Goal: Task Accomplishment & Management: Use online tool/utility

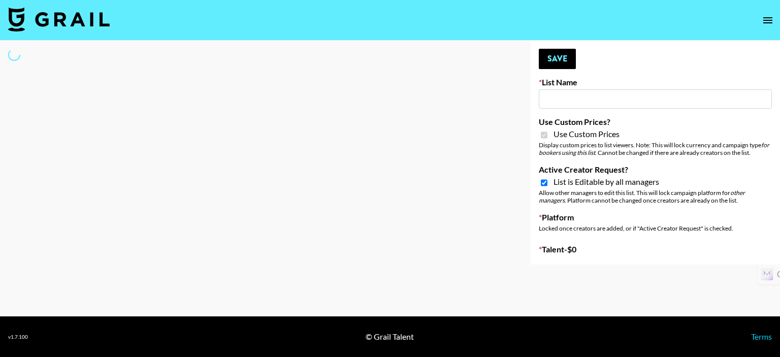
type input "Peppermayo"
checkbox input "true"
select select "Brand"
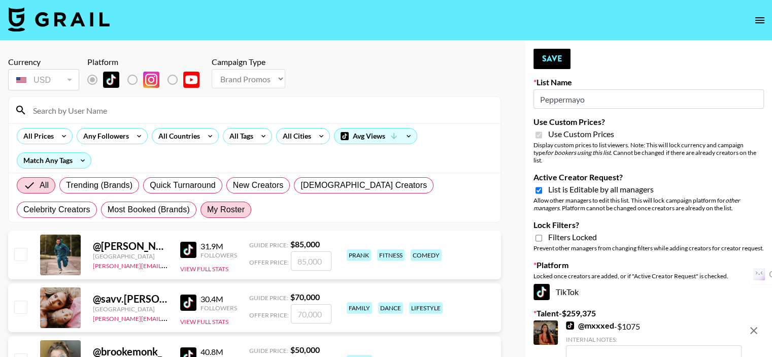
click at [207, 213] on span "My Roster" at bounding box center [226, 210] width 38 height 12
click at [207, 210] on input "My Roster" at bounding box center [207, 210] width 0 height 0
radio input "true"
drag, startPoint x: 150, startPoint y: 213, endPoint x: 173, endPoint y: 229, distance: 28.5
click at [207, 213] on span "My Roster" at bounding box center [226, 210] width 38 height 12
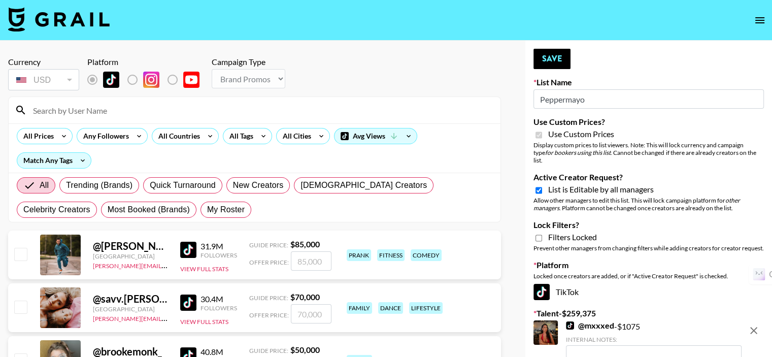
click at [207, 210] on input "My Roster" at bounding box center [207, 210] width 0 height 0
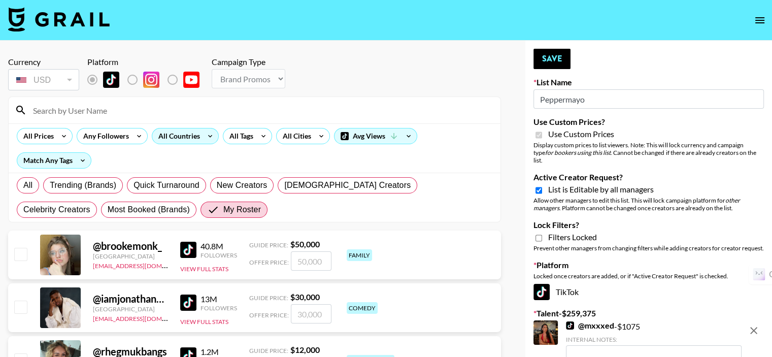
click at [173, 141] on div "All Countries" at bounding box center [177, 135] width 50 height 15
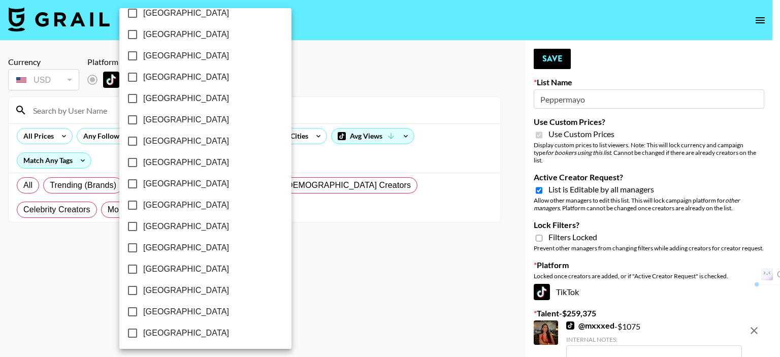
scroll to position [827, 0]
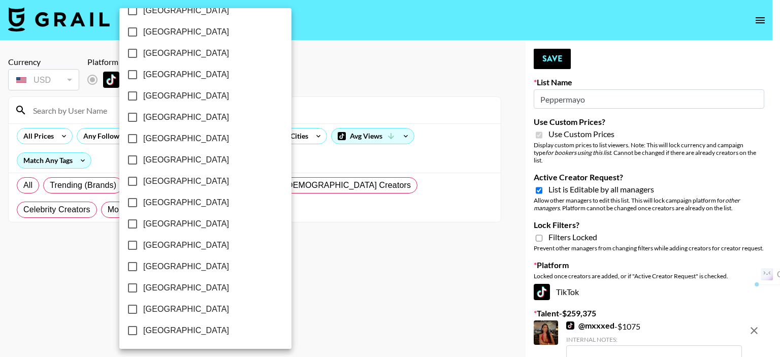
click at [132, 288] on input "[GEOGRAPHIC_DATA]" at bounding box center [132, 287] width 21 height 21
checkbox input "true"
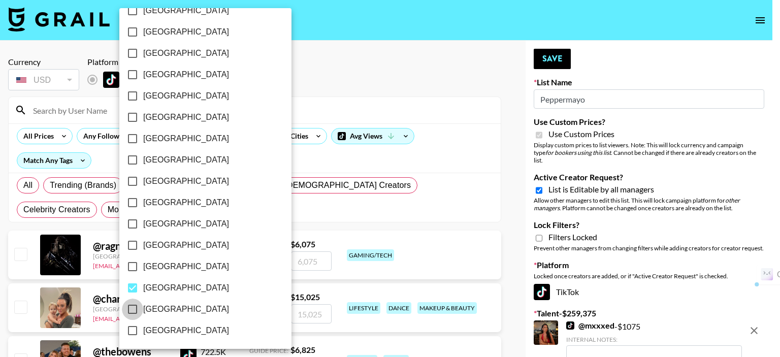
click at [133, 306] on input "[GEOGRAPHIC_DATA]" at bounding box center [132, 309] width 21 height 21
checkbox input "true"
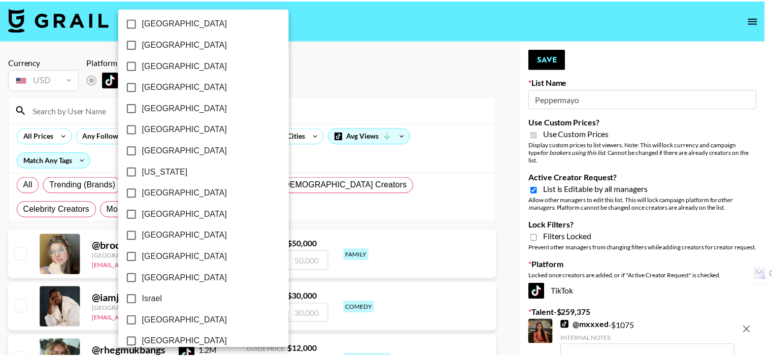
scroll to position [0, 0]
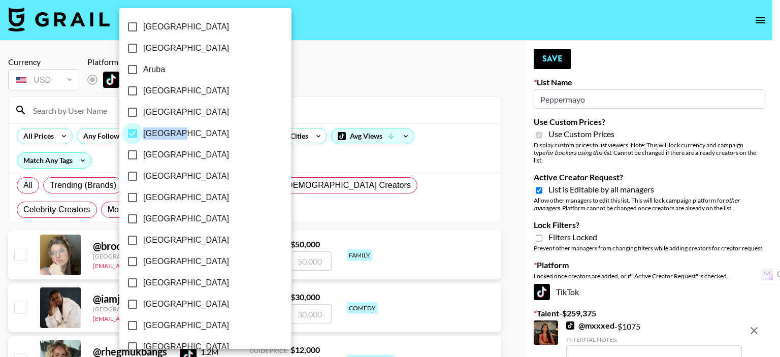
click at [132, 134] on input "[GEOGRAPHIC_DATA]" at bounding box center [132, 133] width 21 height 21
checkbox input "false"
click at [333, 84] on div at bounding box center [390, 178] width 780 height 357
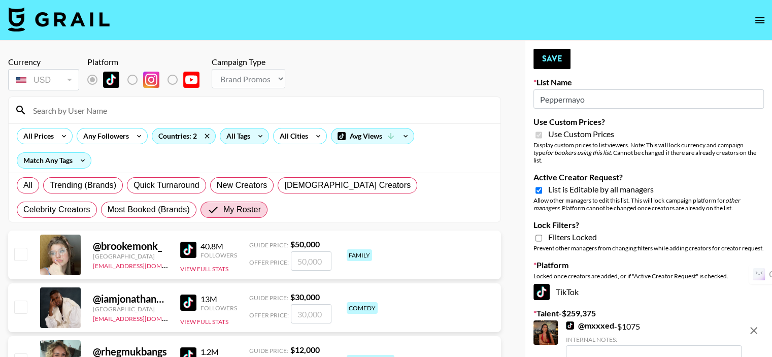
click at [231, 139] on div "All Tags" at bounding box center [236, 135] width 32 height 15
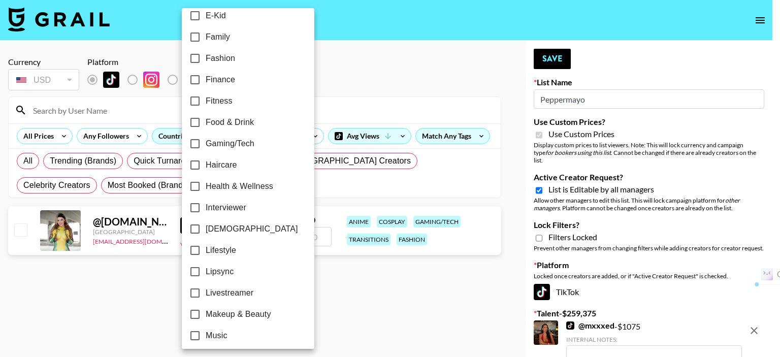
scroll to position [305, 0]
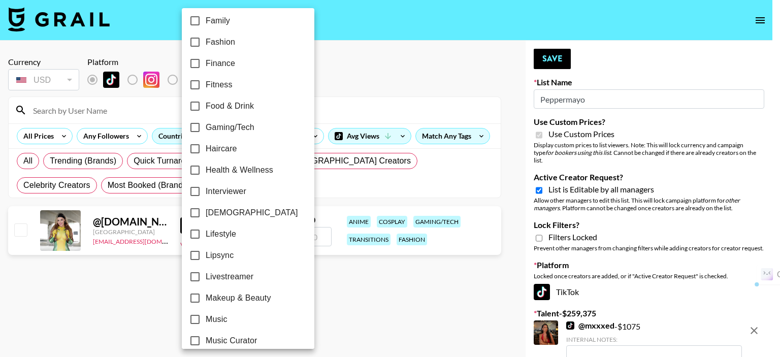
click at [197, 44] on input "Fashion" at bounding box center [194, 41] width 21 height 21
checkbox input "true"
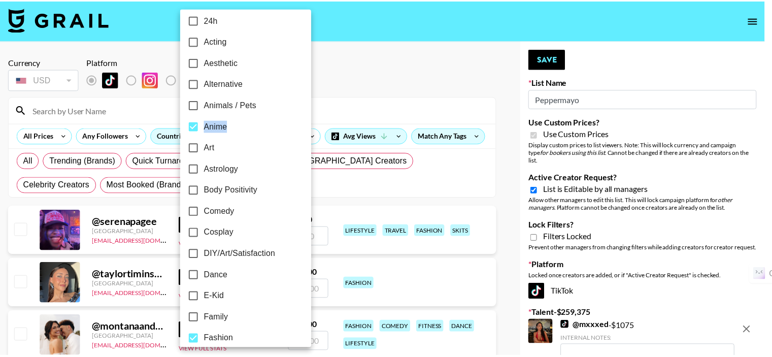
scroll to position [0, 0]
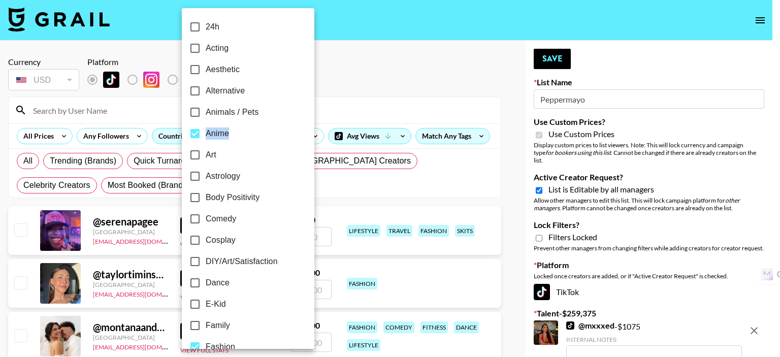
click at [192, 133] on input "Anime" at bounding box center [194, 133] width 21 height 21
checkbox input "false"
click at [319, 79] on div at bounding box center [390, 178] width 780 height 357
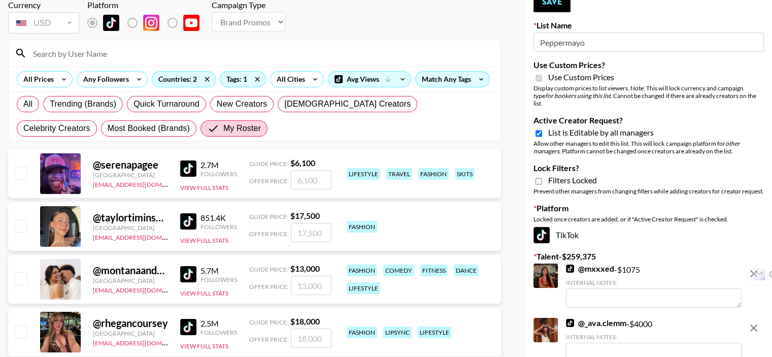
scroll to position [102, 0]
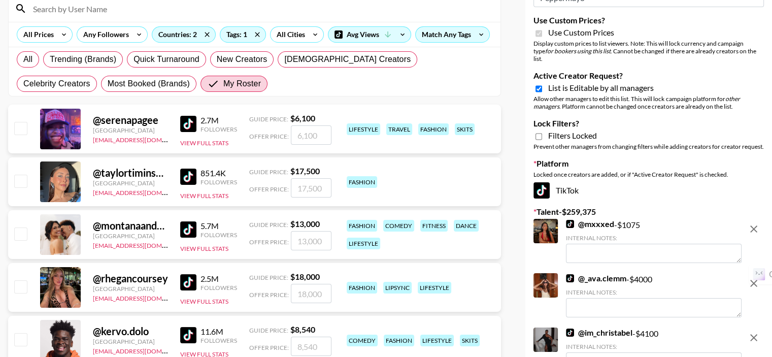
click at [25, 131] on input "checkbox" at bounding box center [20, 128] width 12 height 12
checkbox input "true"
type input "6100"
click at [21, 184] on input "checkbox" at bounding box center [20, 181] width 12 height 12
checkbox input "true"
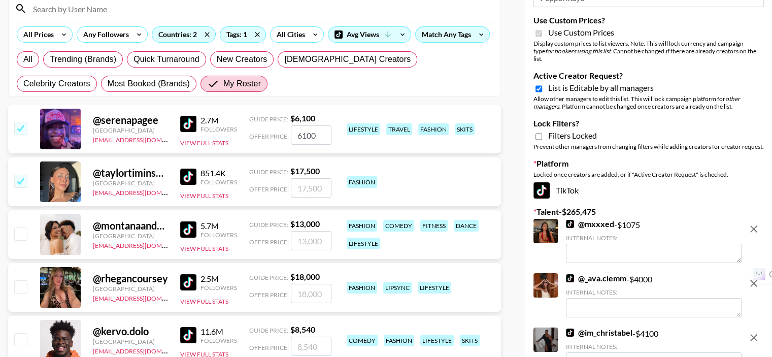
type input "17500"
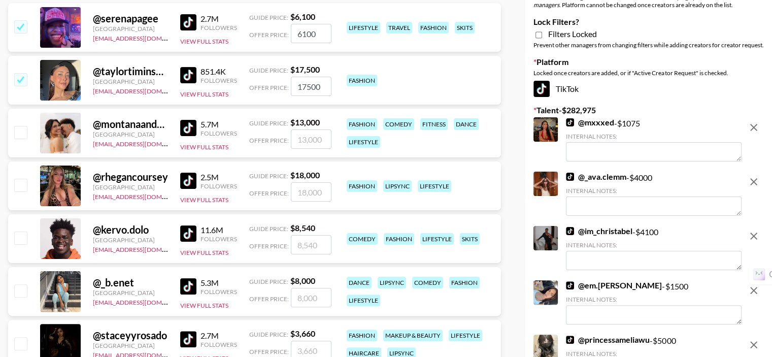
click at [20, 183] on input "checkbox" at bounding box center [20, 185] width 12 height 12
checkbox input "true"
type input "18000"
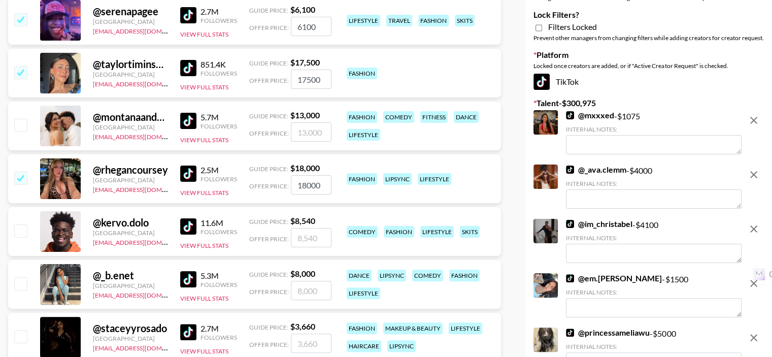
scroll to position [305, 0]
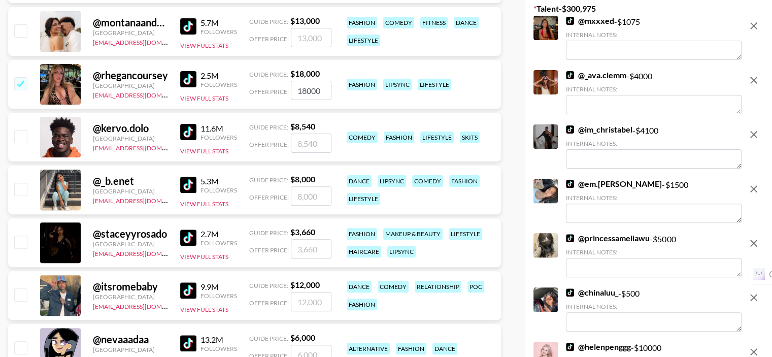
click at [17, 189] on input "checkbox" at bounding box center [20, 189] width 12 height 12
checkbox input "true"
type input "8000"
click at [22, 247] on input "checkbox" at bounding box center [20, 242] width 12 height 12
checkbox input "true"
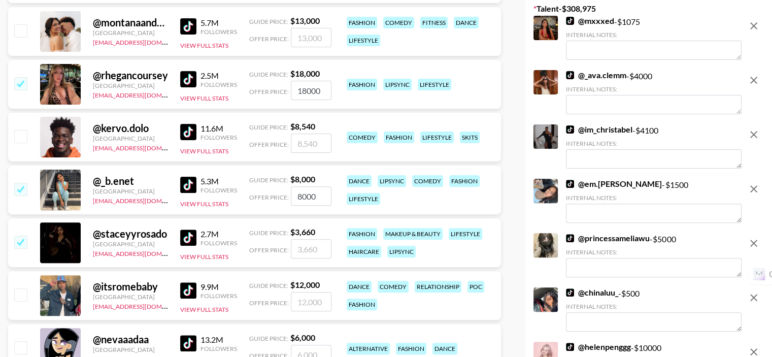
type input "3660"
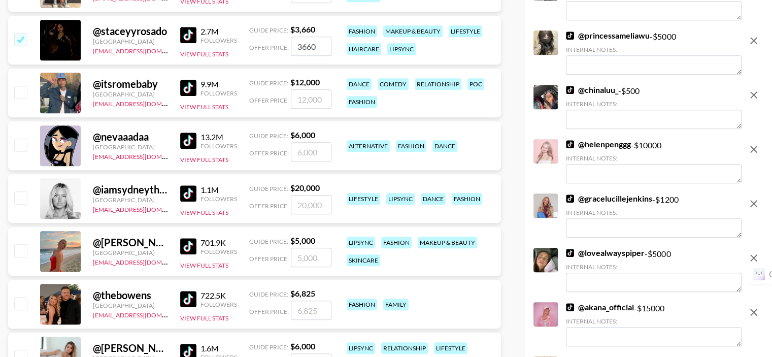
scroll to position [508, 0]
drag, startPoint x: 21, startPoint y: 147, endPoint x: 19, endPoint y: 178, distance: 30.5
click at [21, 148] on input "checkbox" at bounding box center [20, 144] width 12 height 12
checkbox input "true"
type input "6000"
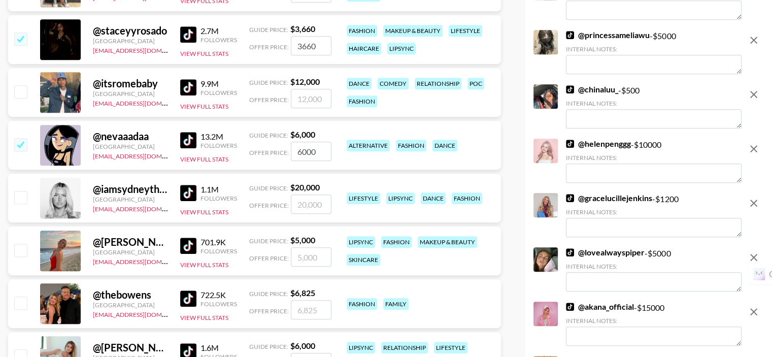
click at [19, 191] on input "checkbox" at bounding box center [20, 197] width 12 height 12
checkbox input "true"
type input "20000"
click at [19, 250] on input "checkbox" at bounding box center [20, 250] width 12 height 12
checkbox input "true"
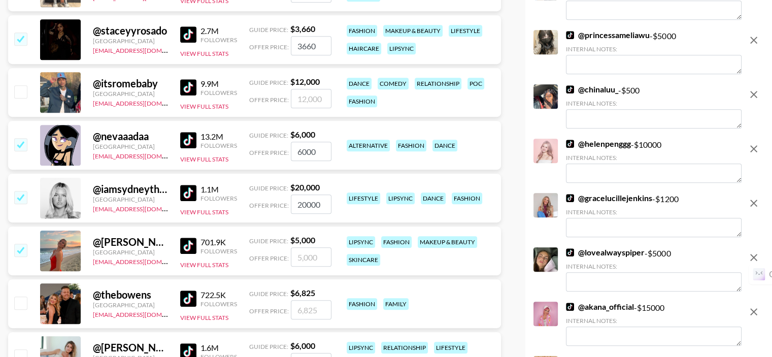
type input "5000"
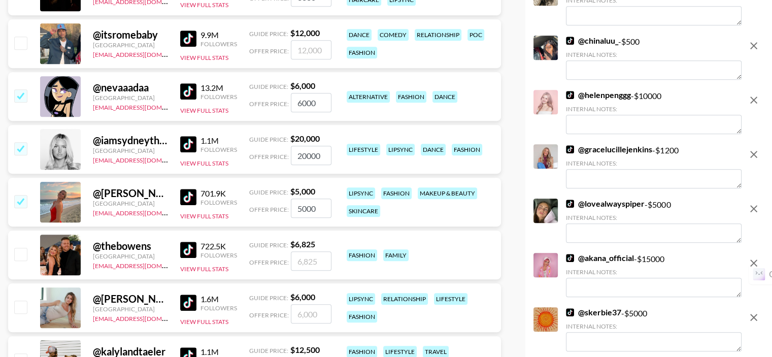
scroll to position [609, 0]
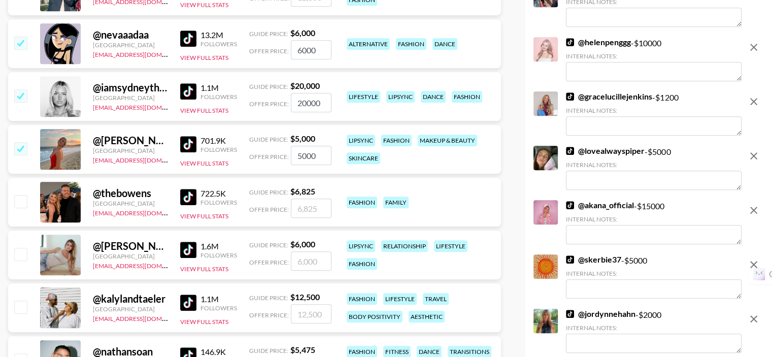
click at [21, 203] on input "checkbox" at bounding box center [20, 201] width 12 height 12
checkbox input "true"
type input "6825"
click at [22, 251] on input "checkbox" at bounding box center [20, 254] width 12 height 12
checkbox input "true"
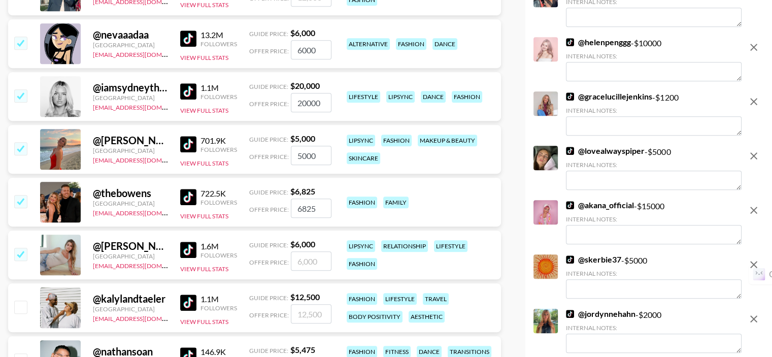
type input "6000"
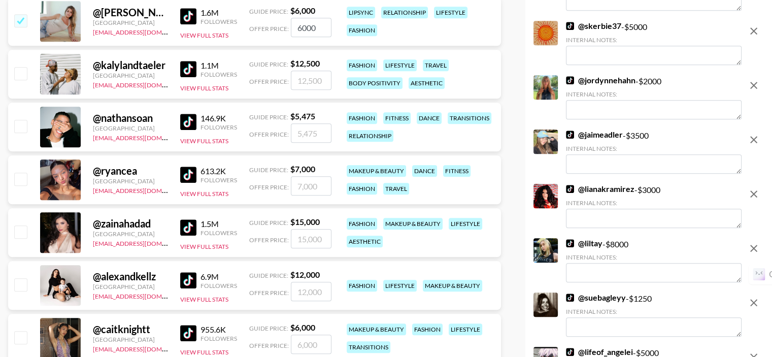
scroll to position [863, 0]
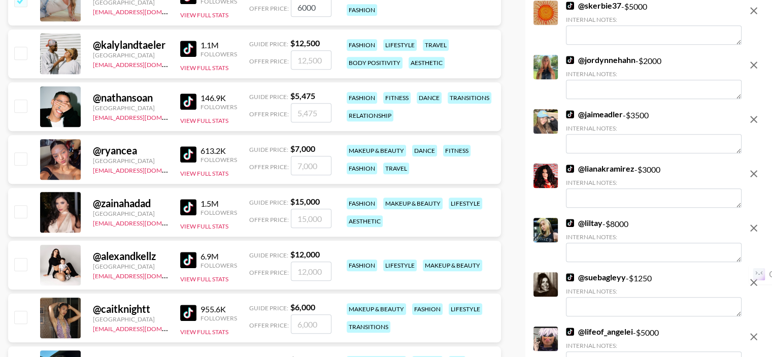
click at [24, 161] on input "checkbox" at bounding box center [20, 158] width 12 height 12
checkbox input "true"
type input "7000"
click at [24, 210] on input "checkbox" at bounding box center [20, 211] width 12 height 12
checkbox input "true"
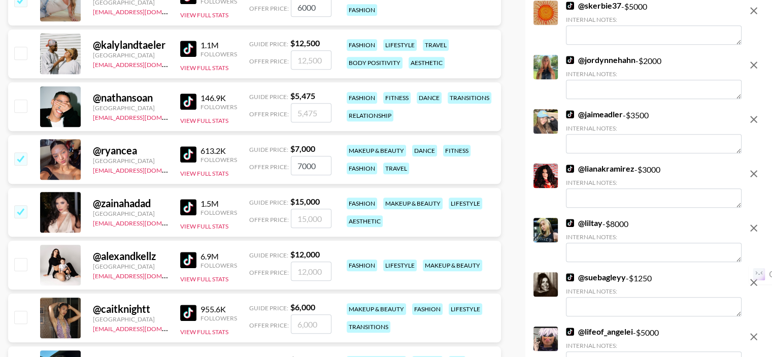
type input "15000"
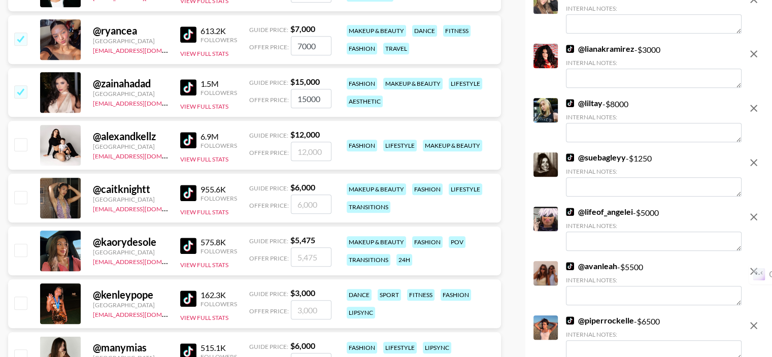
scroll to position [1016, 0]
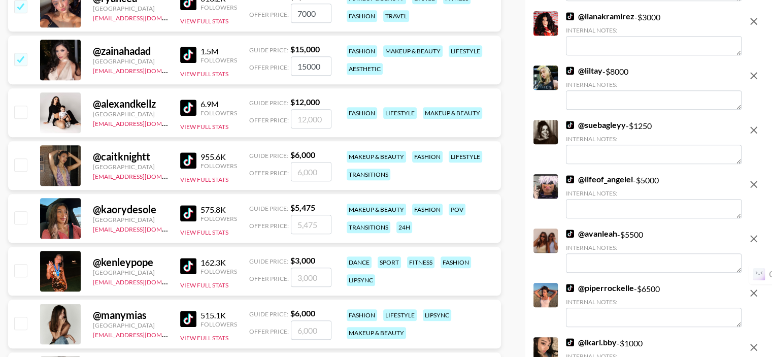
click at [24, 166] on input "checkbox" at bounding box center [20, 164] width 12 height 12
checkbox input "true"
type input "6000"
click at [22, 215] on input "checkbox" at bounding box center [20, 217] width 12 height 12
checkbox input "true"
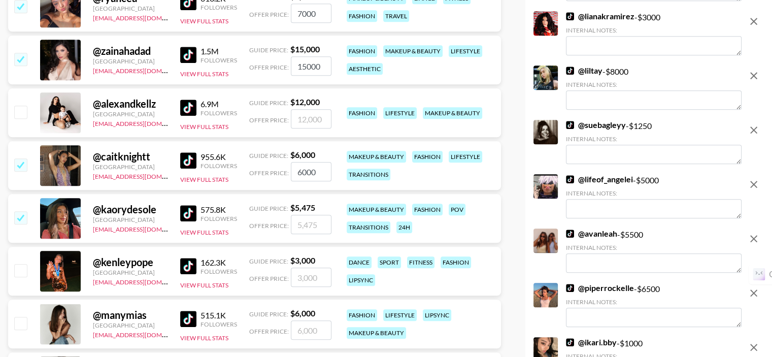
type input "5475"
click at [20, 274] on input "checkbox" at bounding box center [20, 270] width 12 height 12
checkbox input "true"
type input "3000"
click at [20, 323] on input "checkbox" at bounding box center [20, 323] width 12 height 12
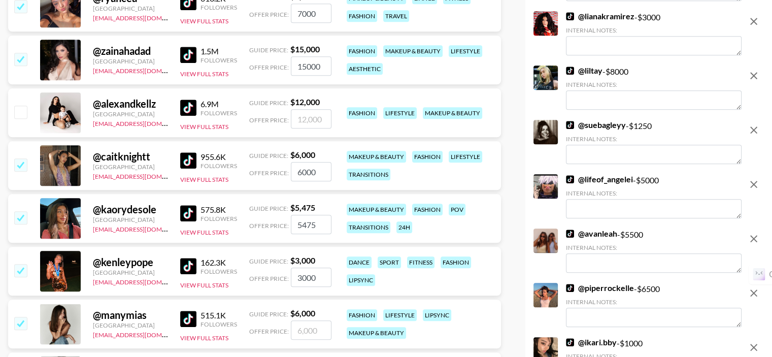
checkbox input "true"
type input "6000"
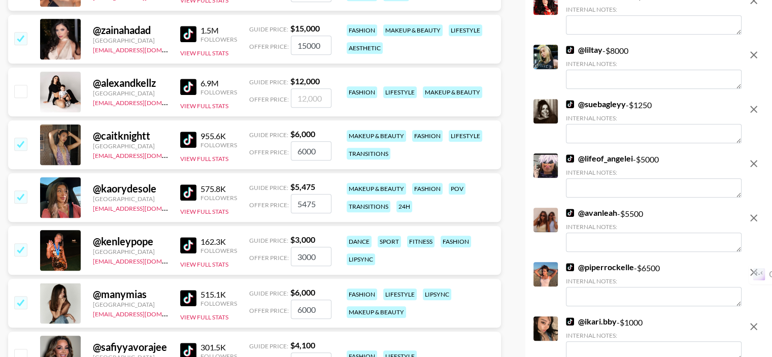
scroll to position [1219, 0]
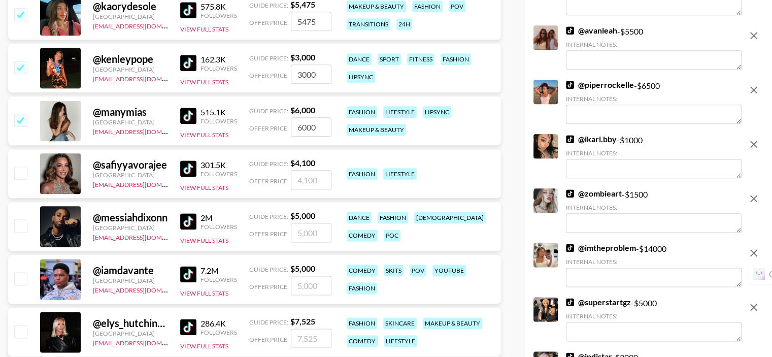
click at [24, 176] on input "checkbox" at bounding box center [20, 173] width 12 height 12
checkbox input "true"
type input "4100"
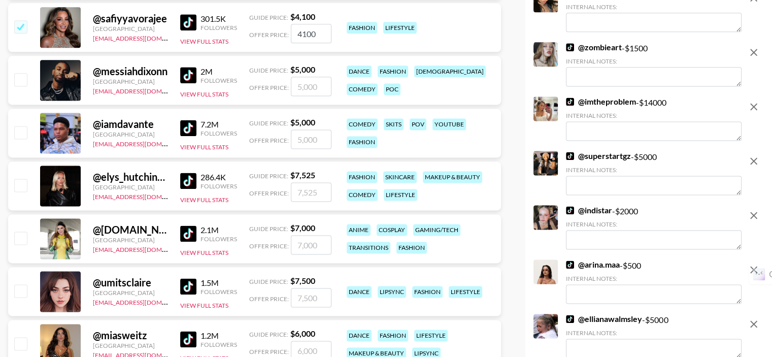
scroll to position [1371, 0]
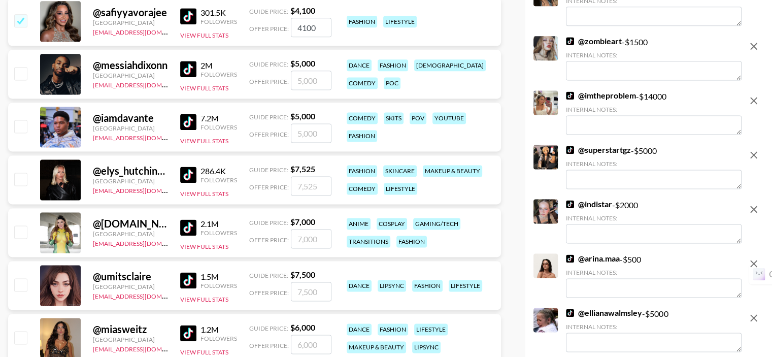
click at [21, 181] on input "checkbox" at bounding box center [20, 179] width 12 height 12
checkbox input "true"
type input "7525"
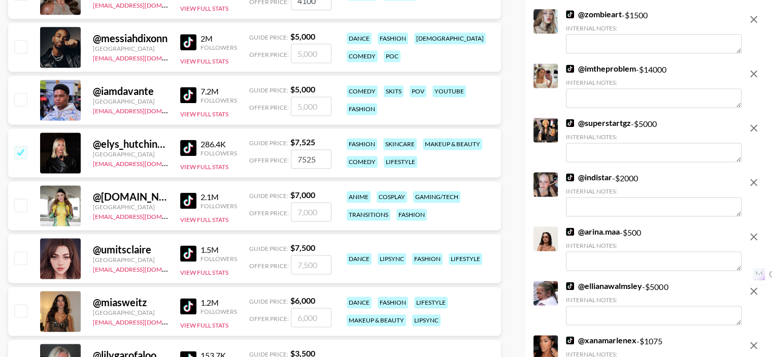
scroll to position [1523, 0]
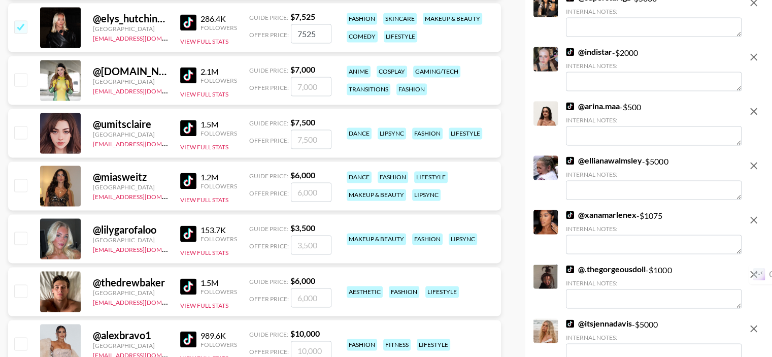
click at [22, 136] on input "checkbox" at bounding box center [20, 132] width 12 height 12
checkbox input "true"
type input "7500"
click at [22, 184] on input "checkbox" at bounding box center [20, 185] width 12 height 12
checkbox input "true"
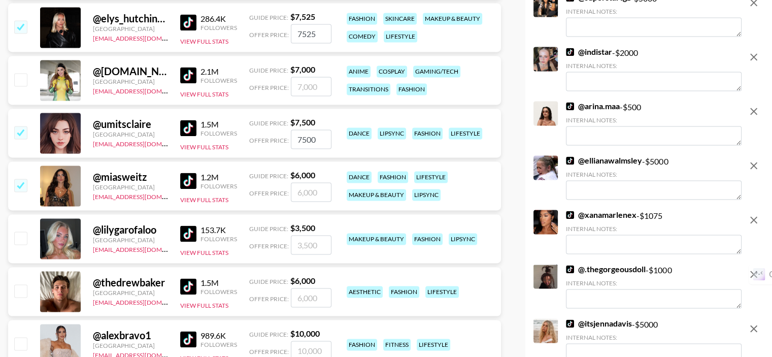
type input "6000"
click at [20, 238] on input "checkbox" at bounding box center [20, 238] width 12 height 12
checkbox input "false"
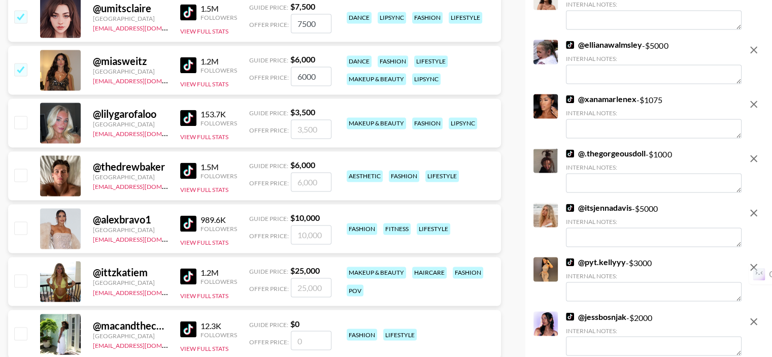
scroll to position [1676, 0]
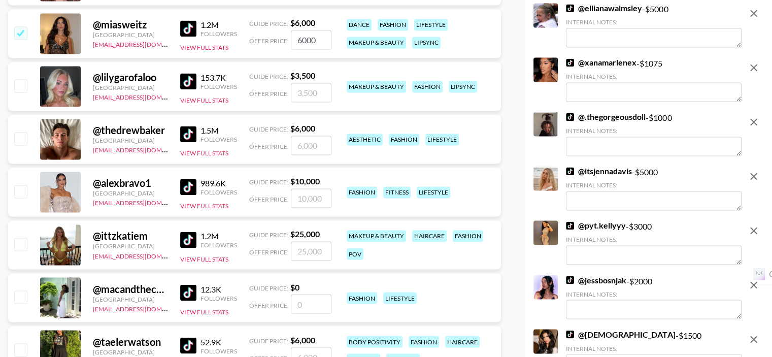
click at [18, 192] on input "checkbox" at bounding box center [20, 191] width 12 height 12
checkbox input "true"
type input "10000"
click at [21, 242] on input "checkbox" at bounding box center [20, 244] width 12 height 12
checkbox input "true"
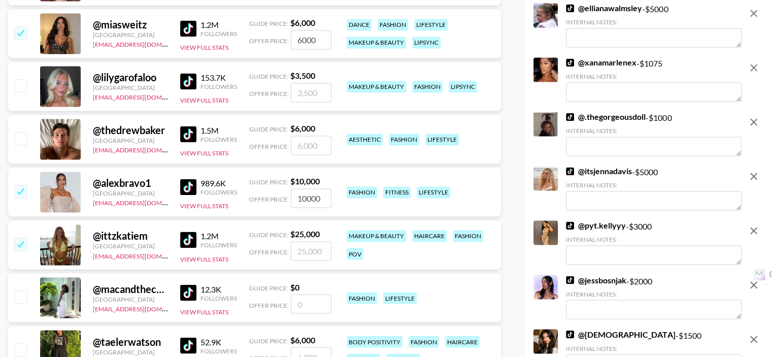
type input "25000"
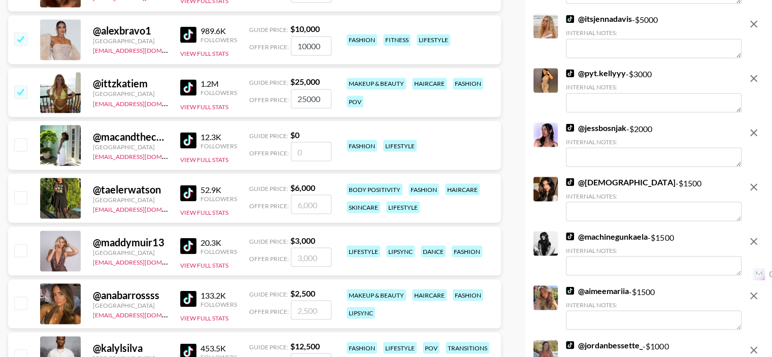
scroll to position [1879, 0]
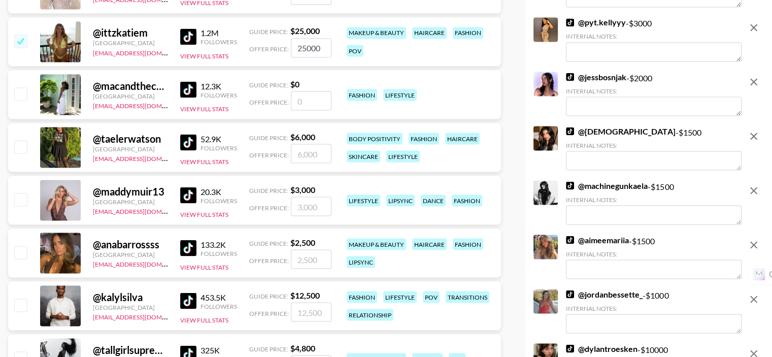
click at [21, 147] on input "checkbox" at bounding box center [20, 146] width 12 height 12
checkbox input "true"
type input "6000"
click at [19, 199] on input "checkbox" at bounding box center [20, 199] width 12 height 12
checkbox input "true"
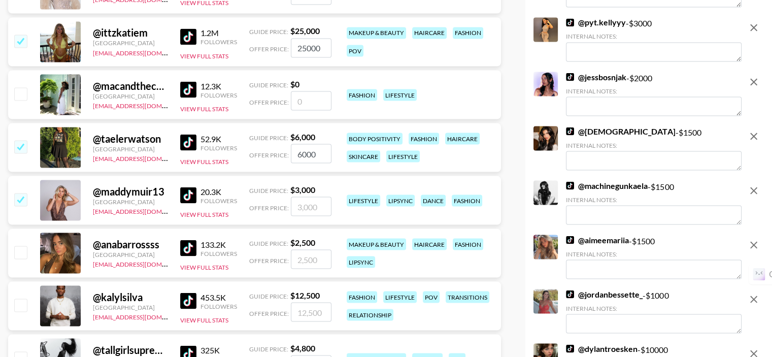
type input "3000"
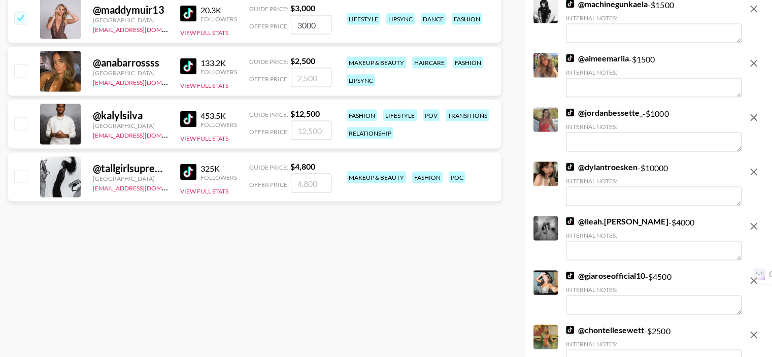
scroll to position [2082, 0]
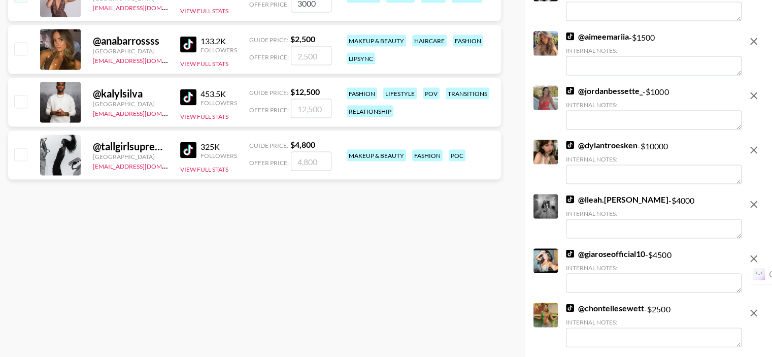
click at [16, 156] on input "checkbox" at bounding box center [20, 154] width 12 height 12
checkbox input "true"
type input "4800"
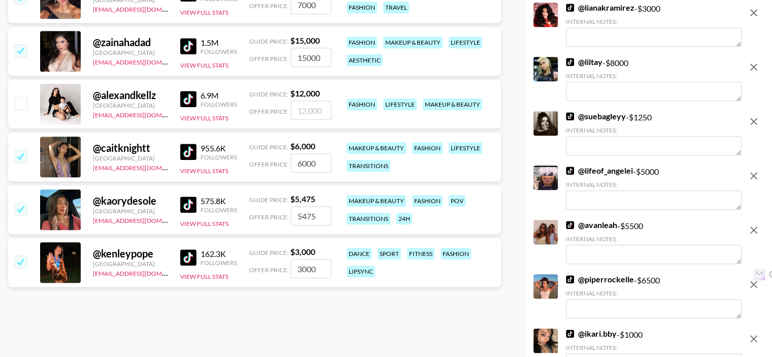
scroll to position [0, 0]
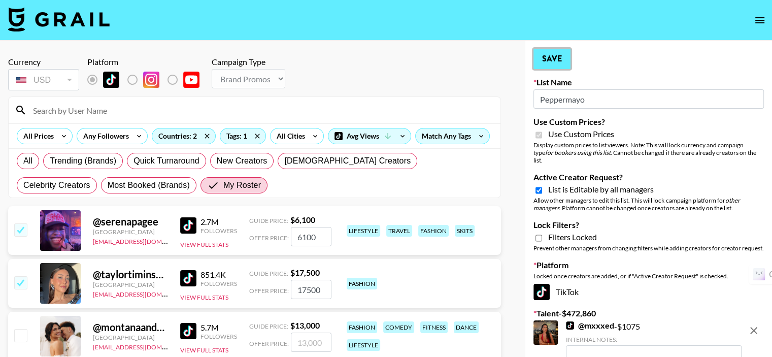
click at [548, 66] on button "Save" at bounding box center [552, 59] width 37 height 20
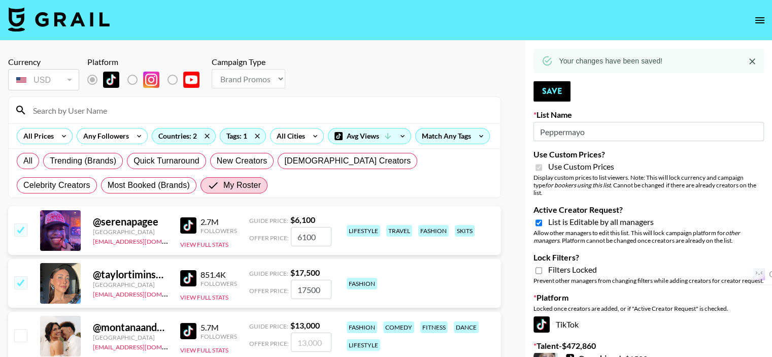
click at [750, 58] on icon "Close" at bounding box center [753, 61] width 10 height 10
